Goal: Book appointment/travel/reservation

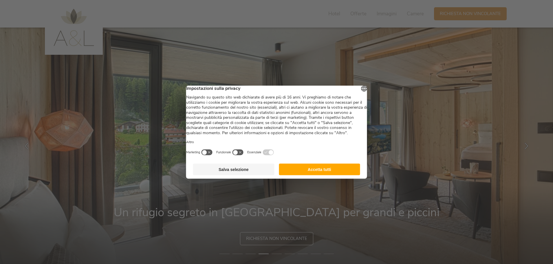
click at [235, 175] on button "Salva selezione" at bounding box center [233, 169] width 81 height 12
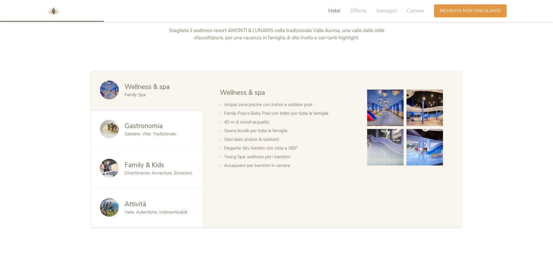
scroll to position [318, 0]
click at [381, 109] on img at bounding box center [385, 107] width 36 height 36
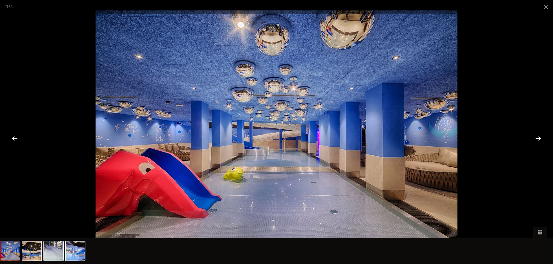
click at [541, 138] on div at bounding box center [538, 138] width 18 height 18
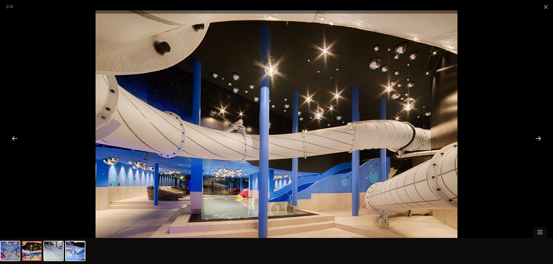
click at [541, 138] on div at bounding box center [538, 138] width 18 height 18
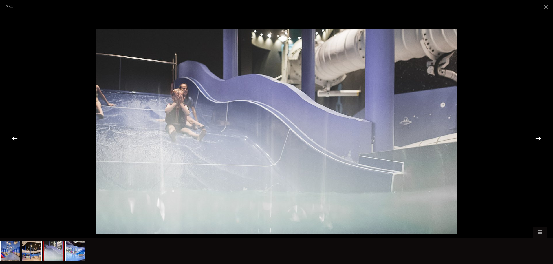
click at [541, 138] on div at bounding box center [538, 138] width 18 height 18
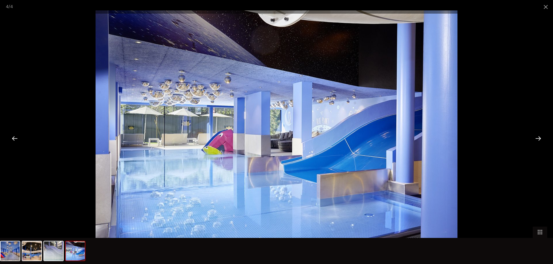
click at [541, 138] on div at bounding box center [538, 138] width 18 height 18
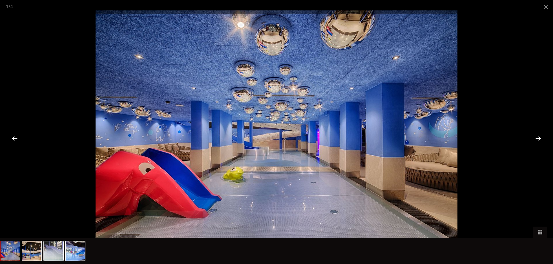
click at [541, 138] on div at bounding box center [538, 138] width 18 height 18
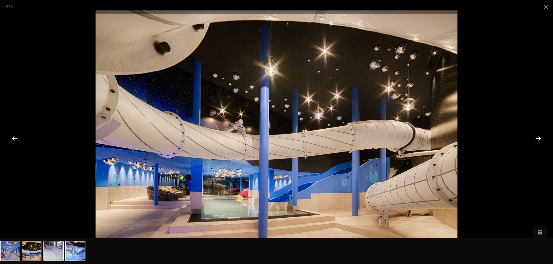
click at [541, 138] on div at bounding box center [538, 138] width 18 height 18
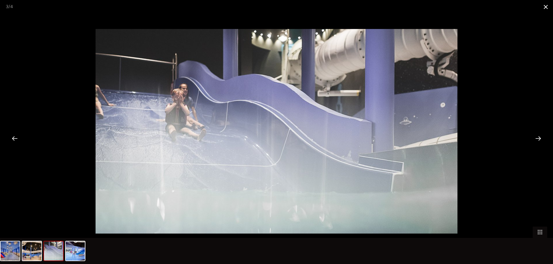
click at [544, 7] on span at bounding box center [545, 7] width 14 height 14
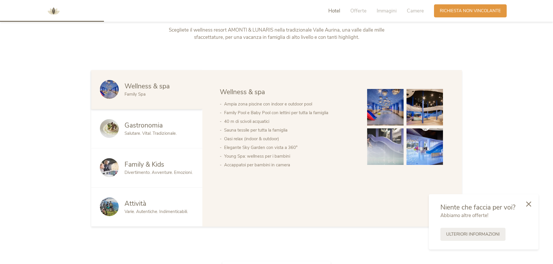
click at [144, 163] on span "Family & Kids" at bounding box center [144, 164] width 40 height 9
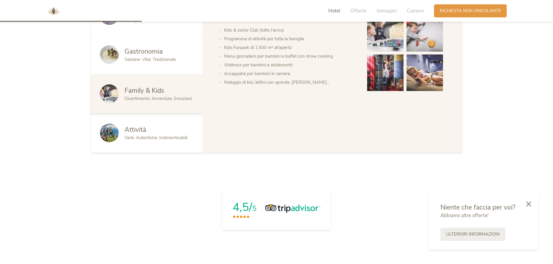
scroll to position [347, 0]
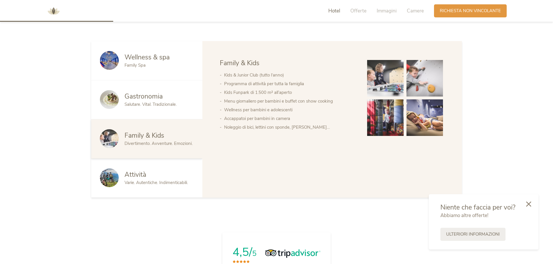
click at [139, 173] on span "Attività" at bounding box center [135, 174] width 22 height 9
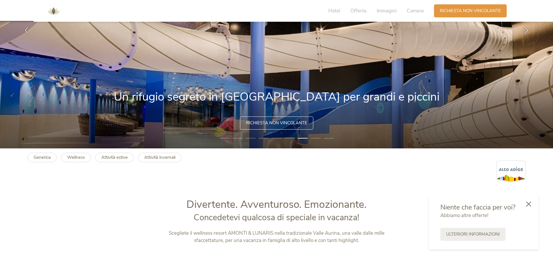
scroll to position [116, 0]
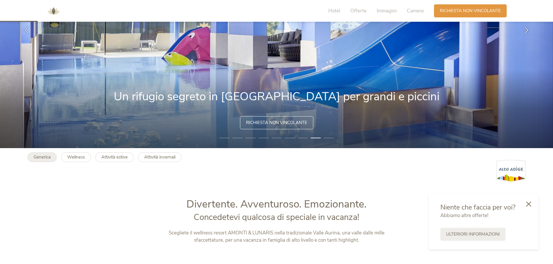
click at [39, 157] on b "Generica" at bounding box center [42, 157] width 17 height 6
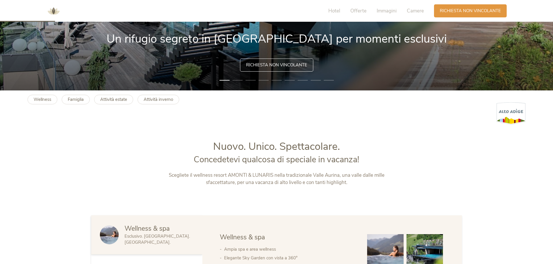
scroll to position [174, 0]
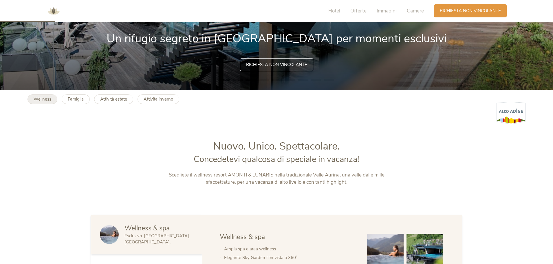
click at [49, 100] on b "Wellness" at bounding box center [43, 99] width 18 height 6
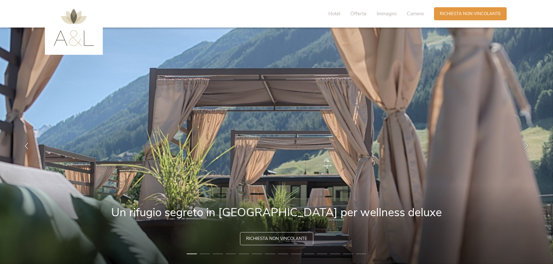
click at [526, 143] on icon at bounding box center [526, 145] width 7 height 7
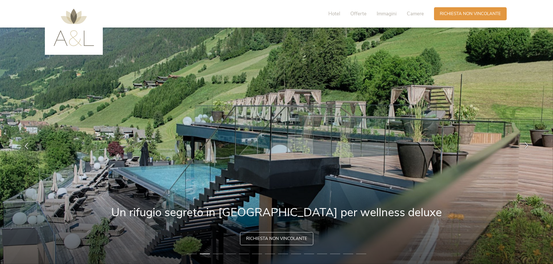
click at [526, 143] on icon at bounding box center [526, 145] width 7 height 7
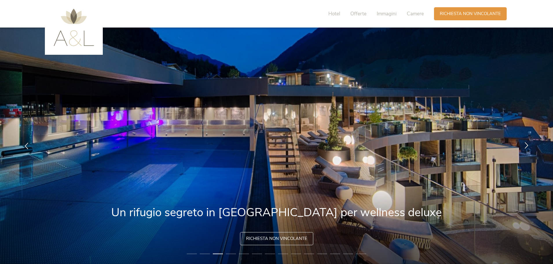
click at [526, 143] on icon at bounding box center [526, 145] width 7 height 7
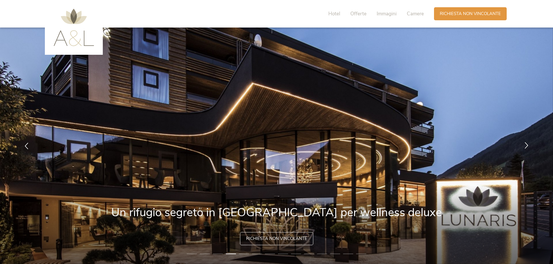
click at [526, 143] on icon at bounding box center [526, 145] width 7 height 7
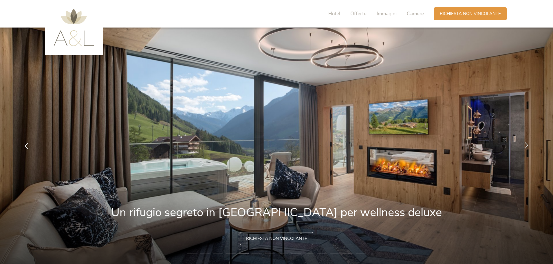
click at [526, 143] on icon at bounding box center [526, 145] width 7 height 7
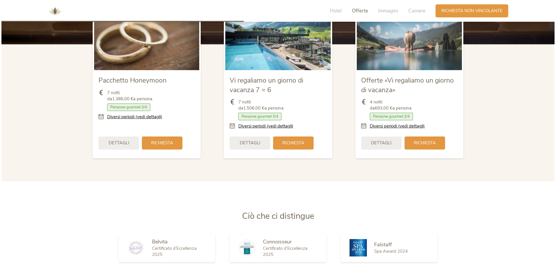
scroll to position [781, 0]
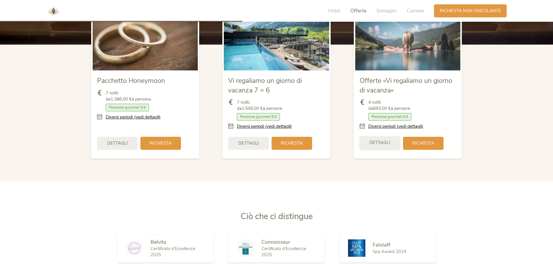
click at [383, 139] on span "Dettagli" at bounding box center [379, 142] width 21 height 6
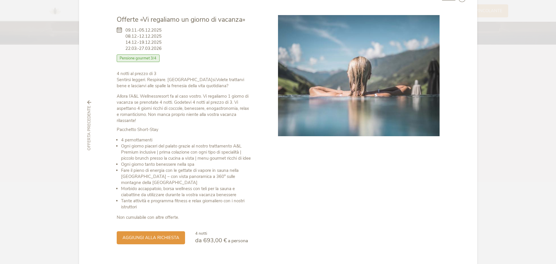
scroll to position [38, 0]
